Goal: Find contact information

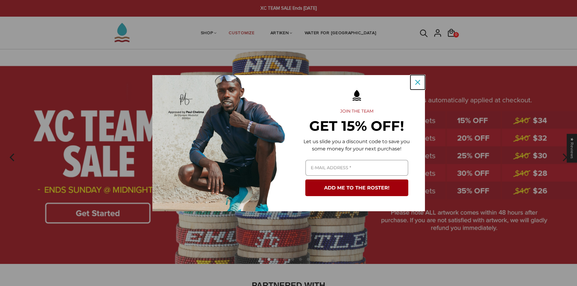
click at [414, 81] on div "Close" at bounding box center [418, 82] width 10 height 10
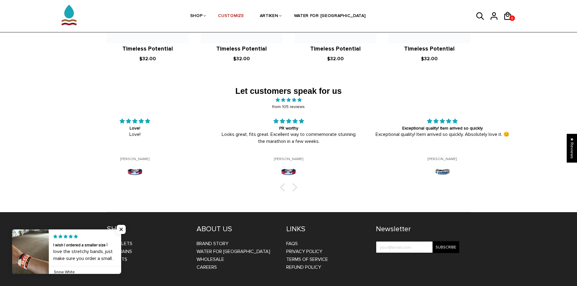
scroll to position [993, 0]
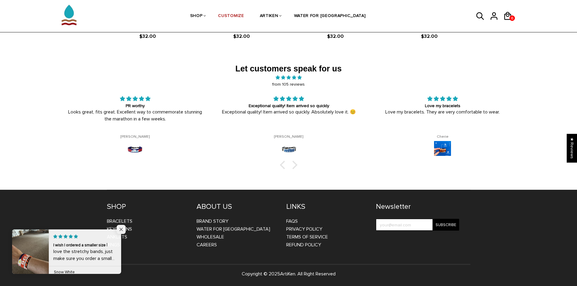
click at [124, 229] on span "Close popup widget" at bounding box center [121, 229] width 9 height 9
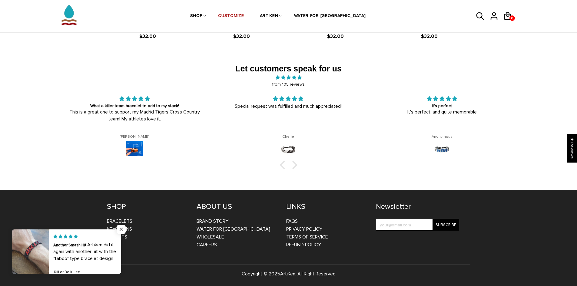
click at [122, 228] on span "Close popup widget" at bounding box center [121, 229] width 9 height 9
click at [207, 244] on link "CAREERS" at bounding box center [206, 245] width 20 height 6
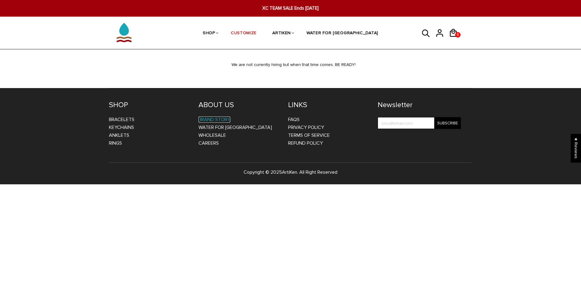
click at [209, 117] on link "BRAND STORY" at bounding box center [215, 120] width 32 height 6
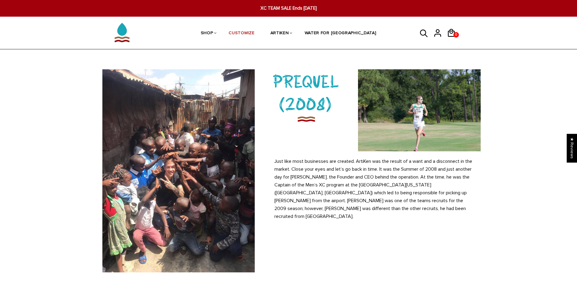
click at [321, 144] on div "PREQUEL (2008)" at bounding box center [372, 110] width 226 height 82
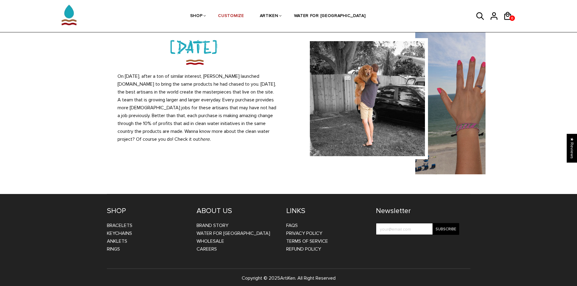
scroll to position [547, 0]
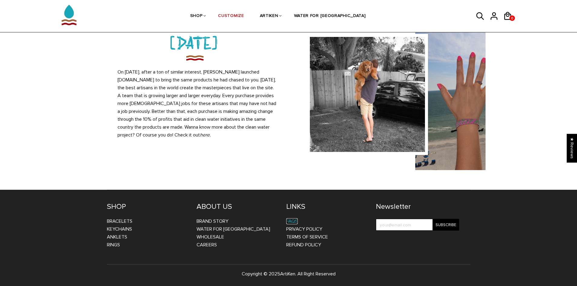
click at [290, 223] on link "FAQs" at bounding box center [292, 221] width 12 height 6
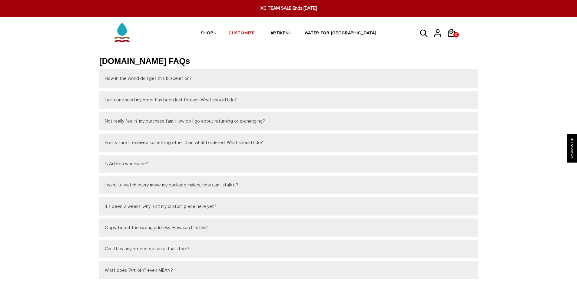
click at [523, 79] on div "ARTIKEN.COM FAQs How in the world do I get this bracelet on? Thought you would …" at bounding box center [288, 221] width 577 height 344
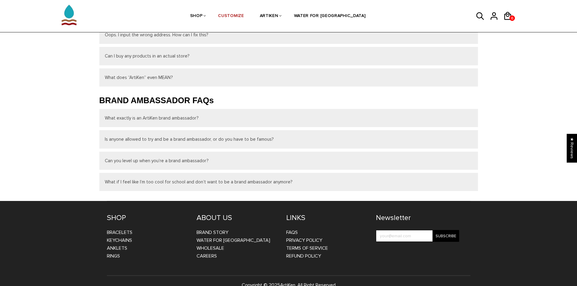
scroll to position [192, 0]
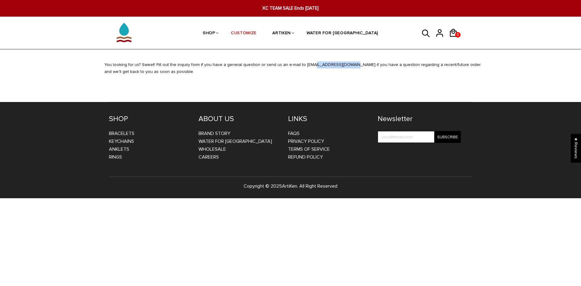
drag, startPoint x: 334, startPoint y: 64, endPoint x: 298, endPoint y: 61, distance: 36.2
click at [298, 61] on div "XC TEAM SALE Ends [DATE] XC TEAM SALE Ends [DATE] SHOP BRACELETS TEXT Inspirati…" at bounding box center [290, 99] width 581 height 198
copy div "[EMAIL_ADDRESS][DOMAIN_NAME]"
